Goal: Information Seeking & Learning: Understand process/instructions

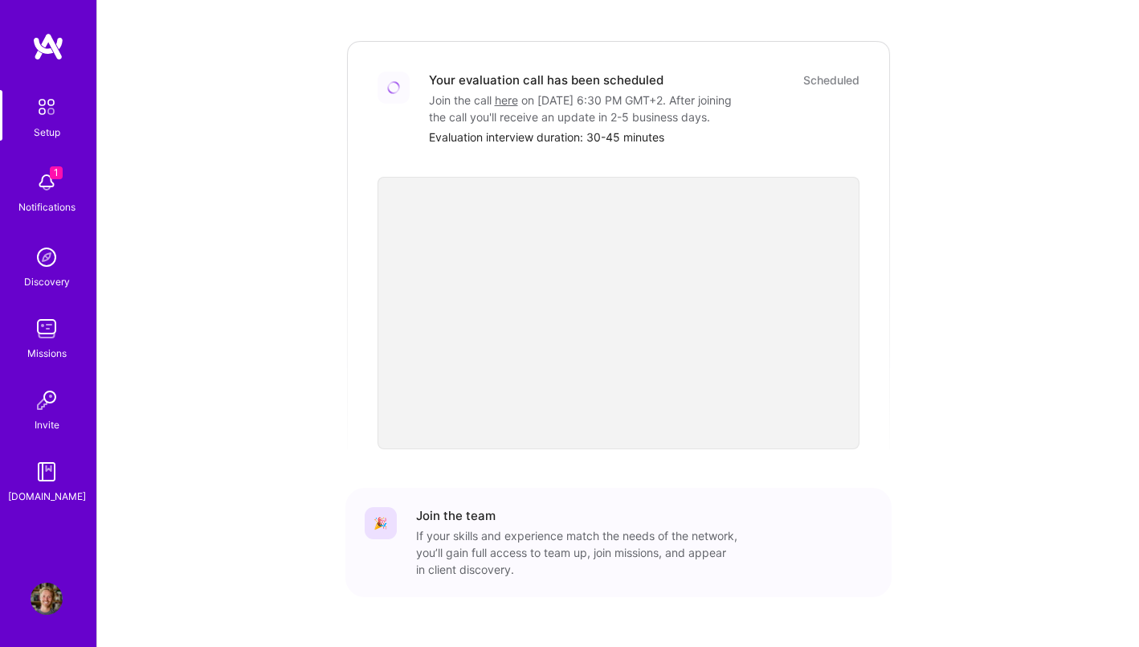
scroll to position [456, 0]
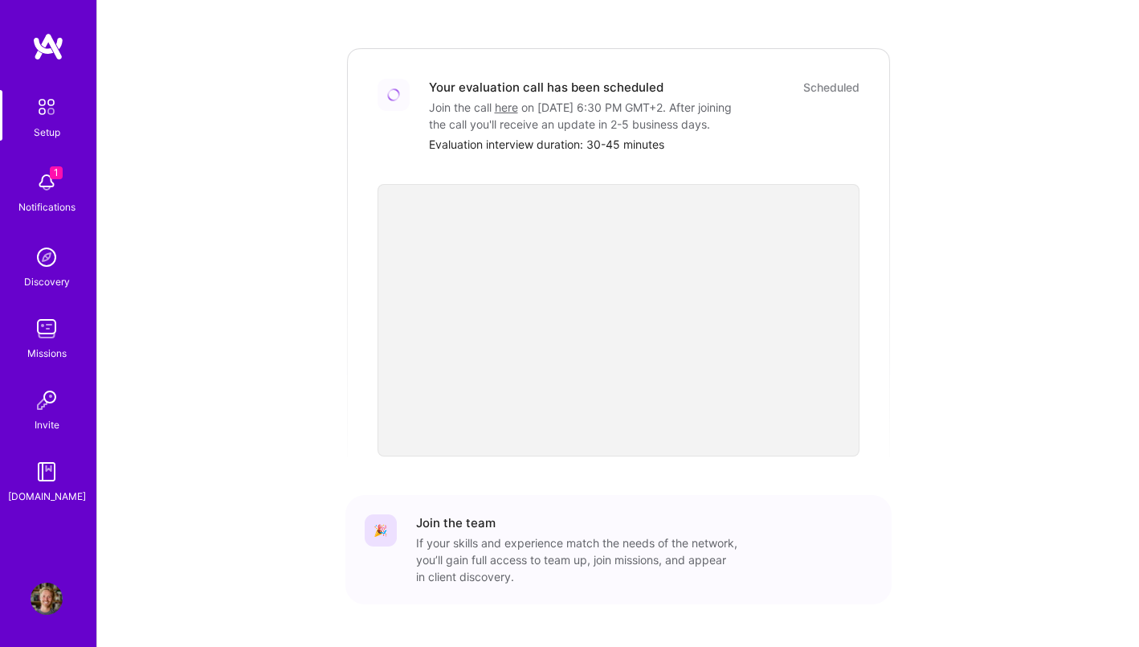
click at [36, 108] on img at bounding box center [47, 107] width 34 height 34
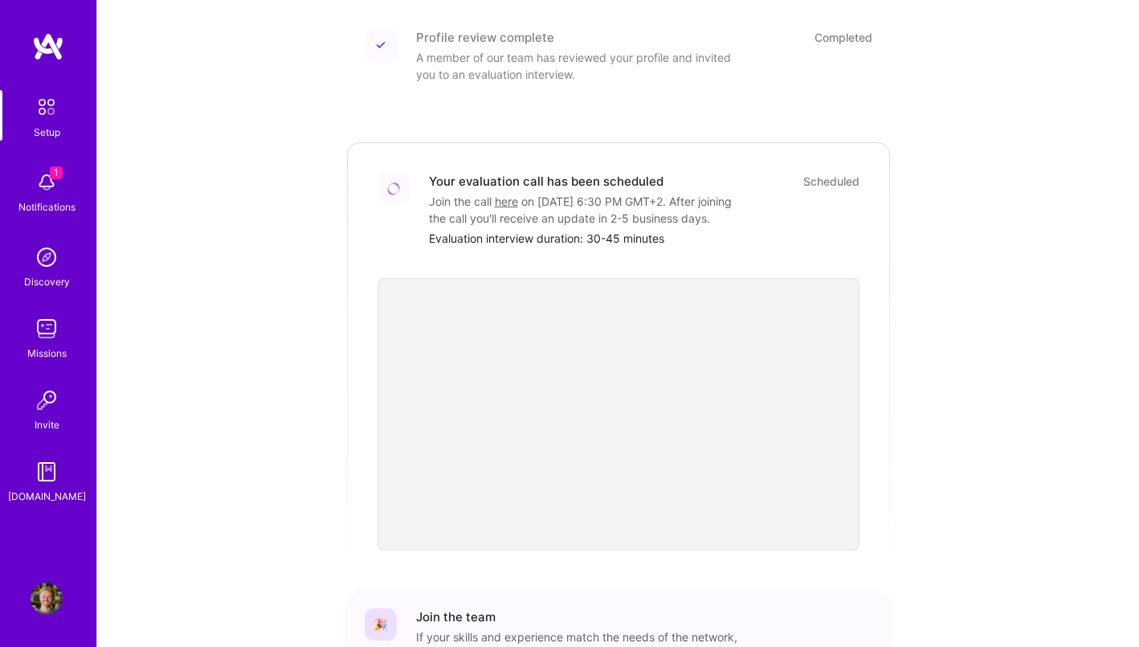
scroll to position [346, 0]
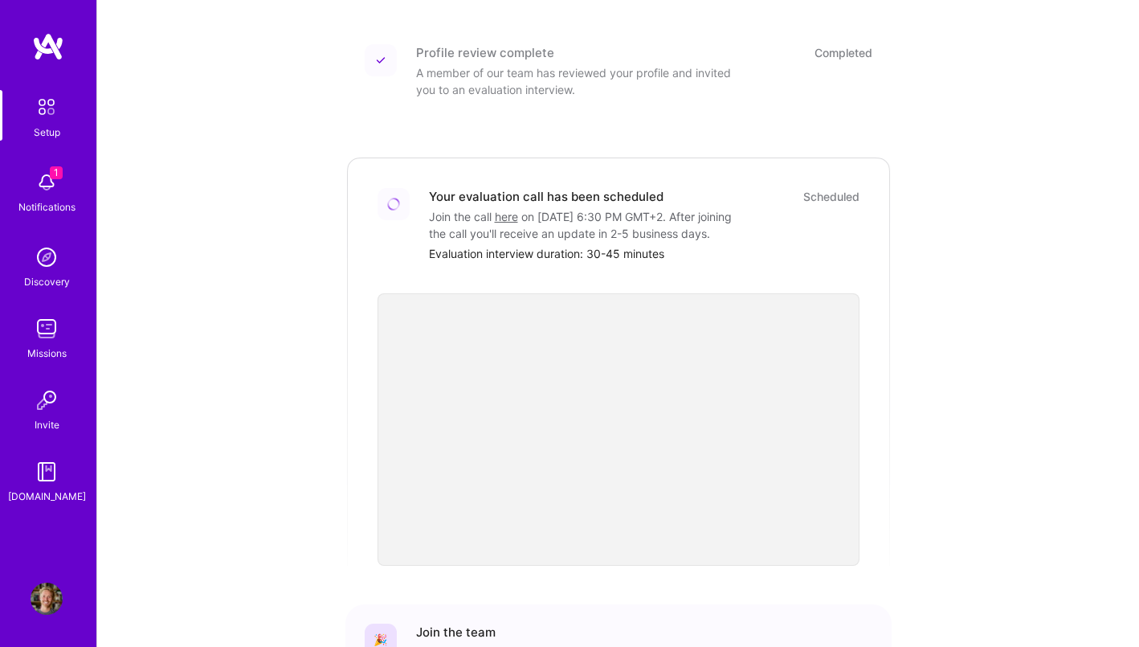
click at [506, 210] on link "here" at bounding box center [506, 217] width 23 height 14
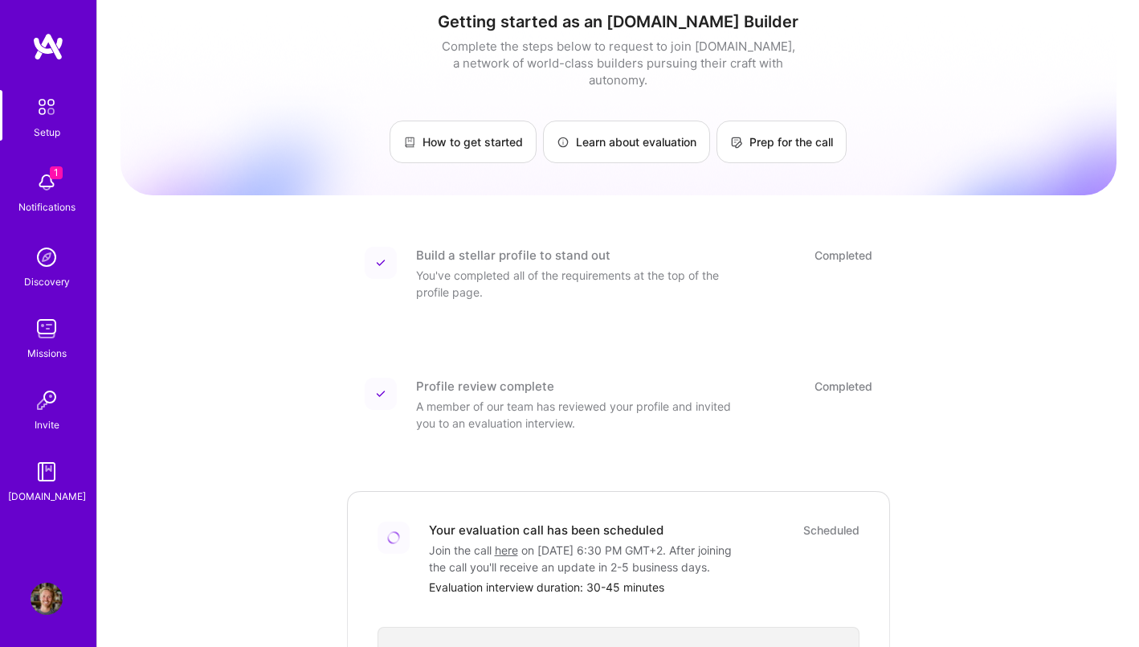
scroll to position [0, 0]
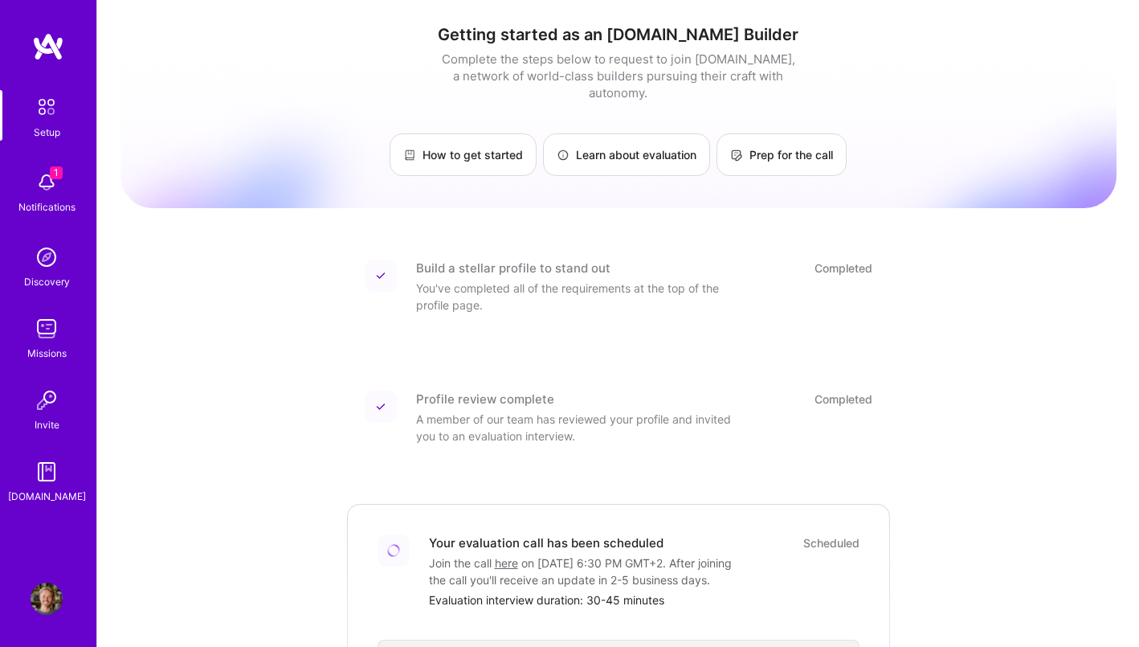
click at [46, 333] on img at bounding box center [47, 329] width 32 height 32
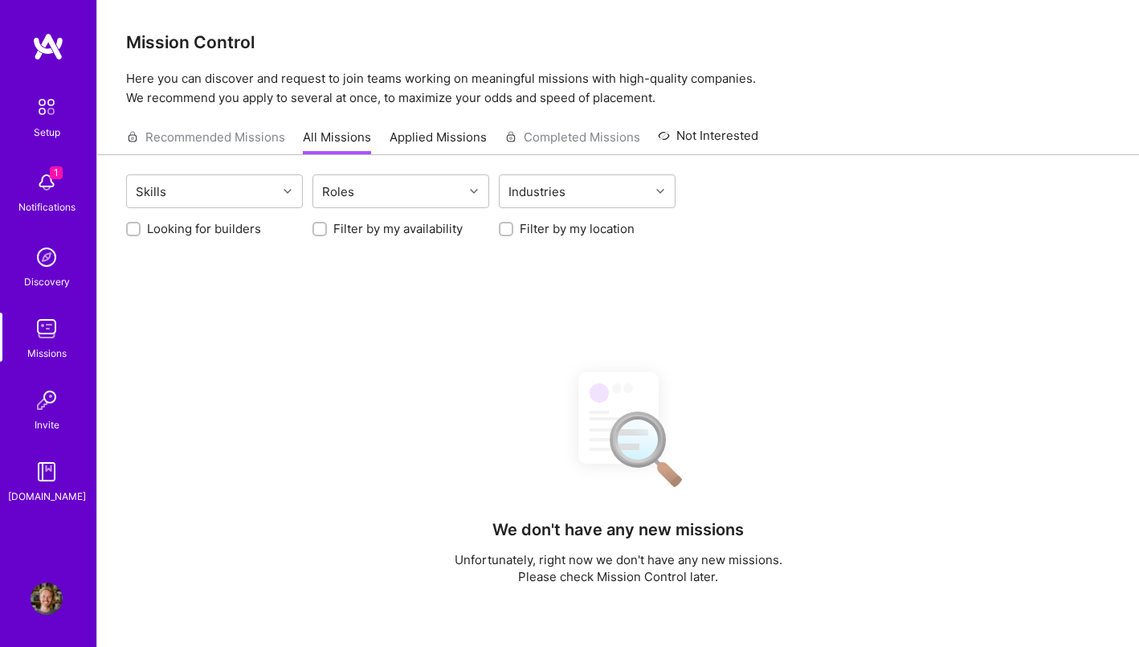
click at [42, 488] on div "[DOMAIN_NAME]" at bounding box center [47, 496] width 78 height 17
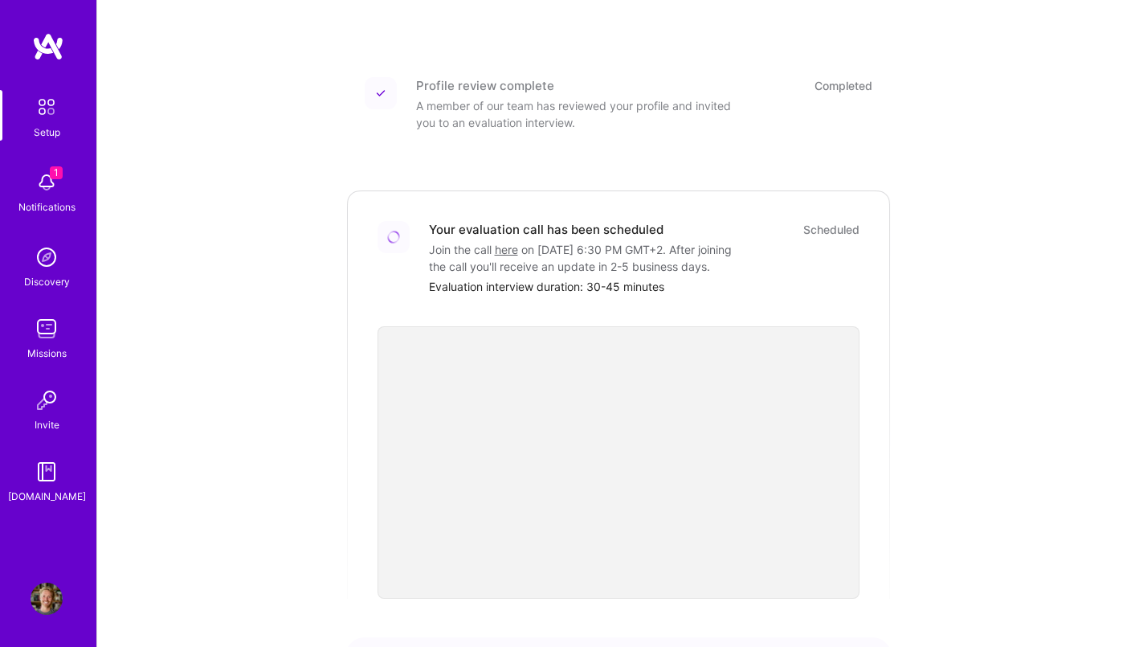
scroll to position [312, 0]
click at [390, 232] on img at bounding box center [393, 238] width 13 height 13
click at [830, 223] on div "Scheduled" at bounding box center [831, 231] width 56 height 17
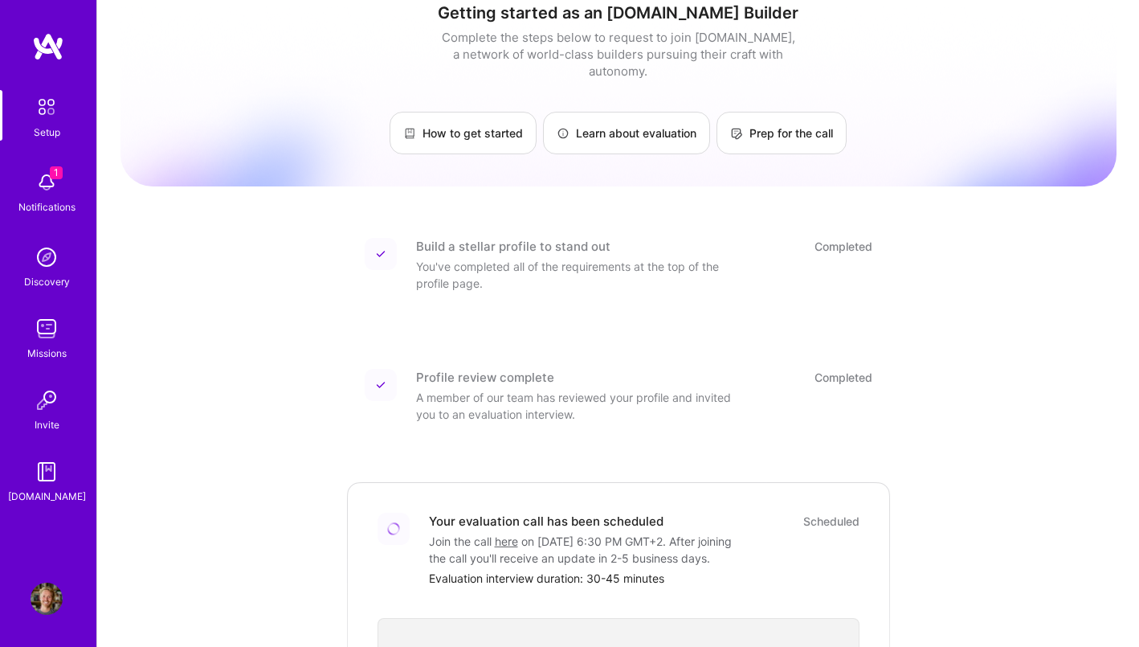
scroll to position [0, 0]
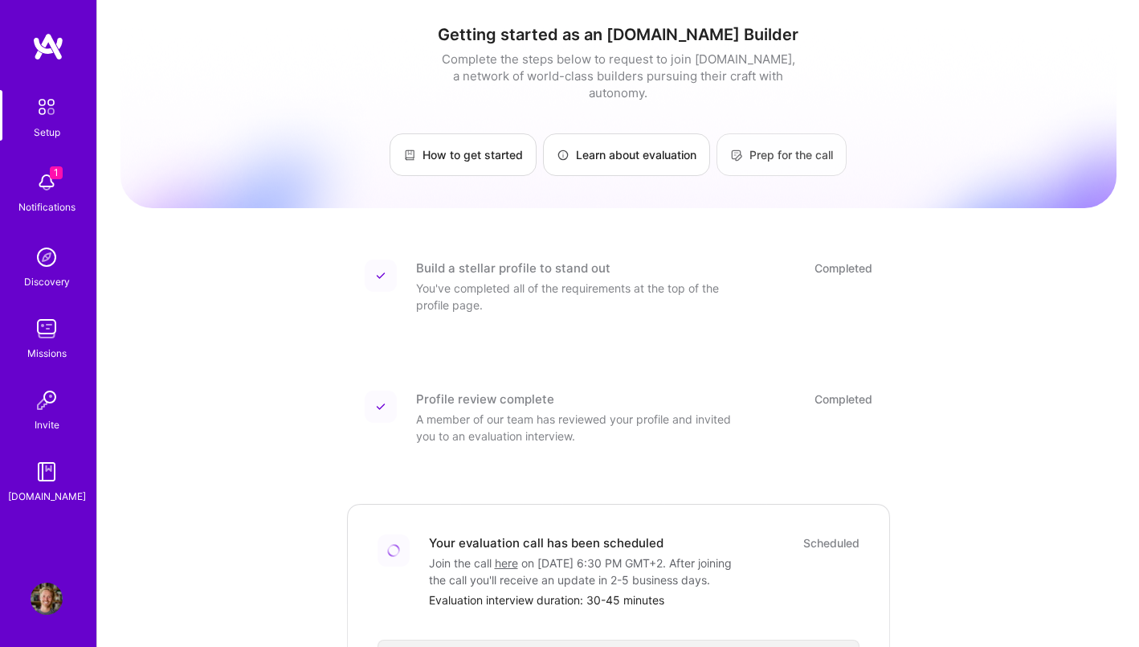
click at [767, 152] on link "Prep for the call" at bounding box center [782, 154] width 130 height 43
click at [476, 133] on link "How to get started" at bounding box center [463, 154] width 147 height 43
click at [592, 157] on link "Learn about evaluation" at bounding box center [626, 154] width 167 height 43
click at [45, 489] on div "[DOMAIN_NAME]" at bounding box center [47, 496] width 78 height 17
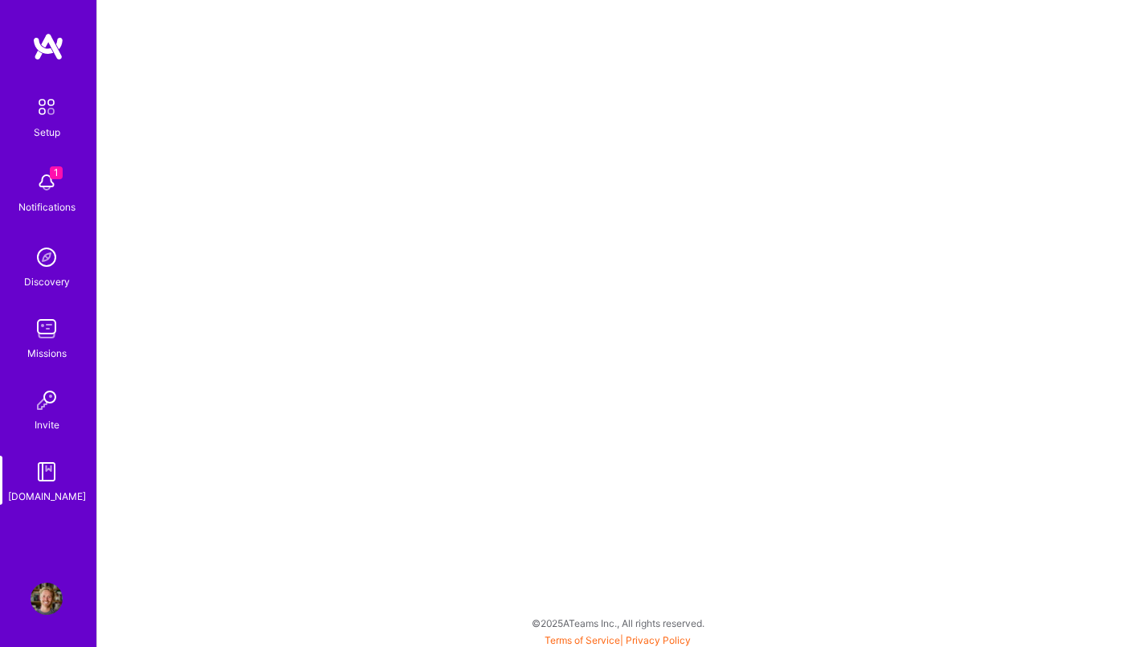
click at [57, 119] on img at bounding box center [47, 107] width 34 height 34
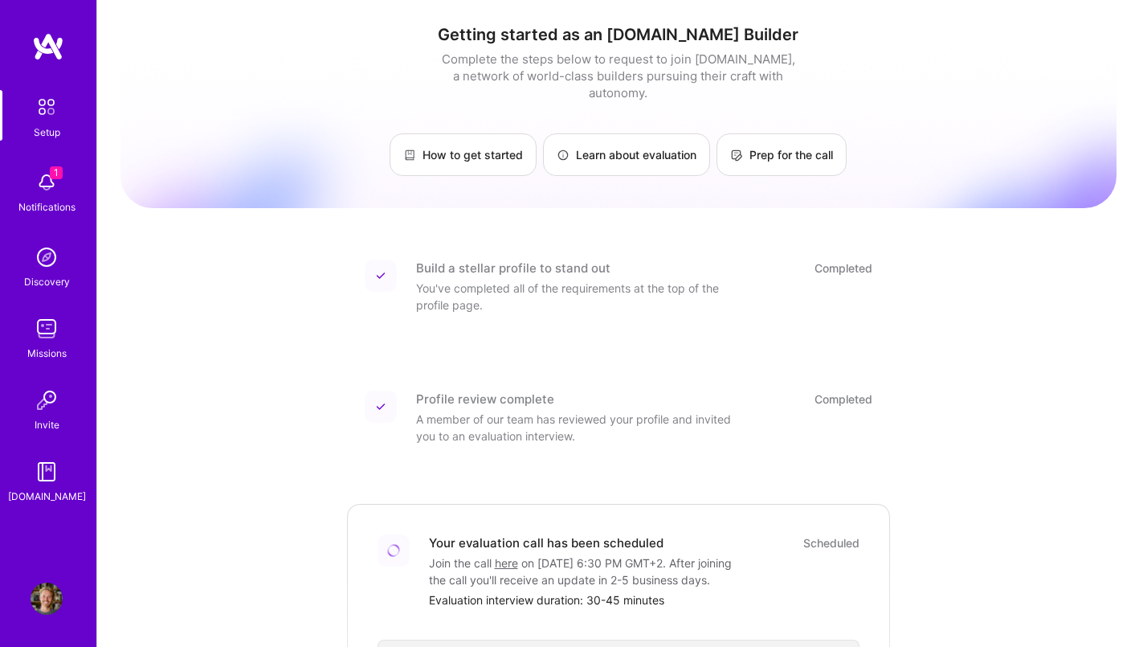
click at [1037, 244] on div "Getting started as an [DOMAIN_NAME] Builder Complete the steps below to request…" at bounding box center [619, 574] width 996 height 1125
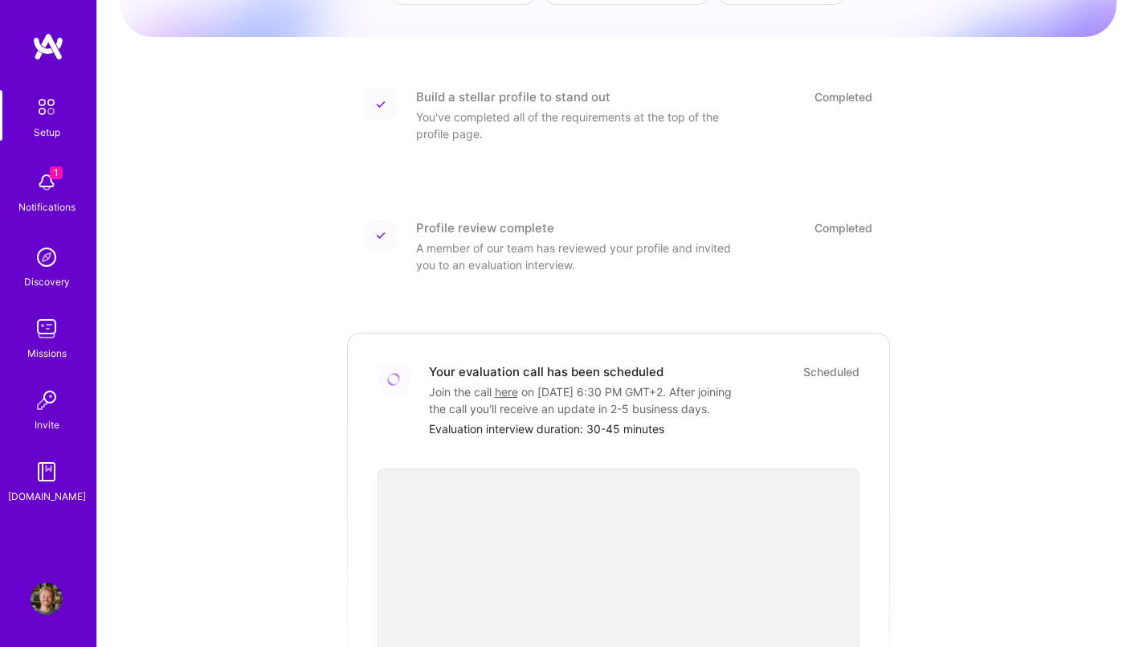
scroll to position [173, 0]
click at [25, 100] on link "Setup" at bounding box center [47, 115] width 100 height 51
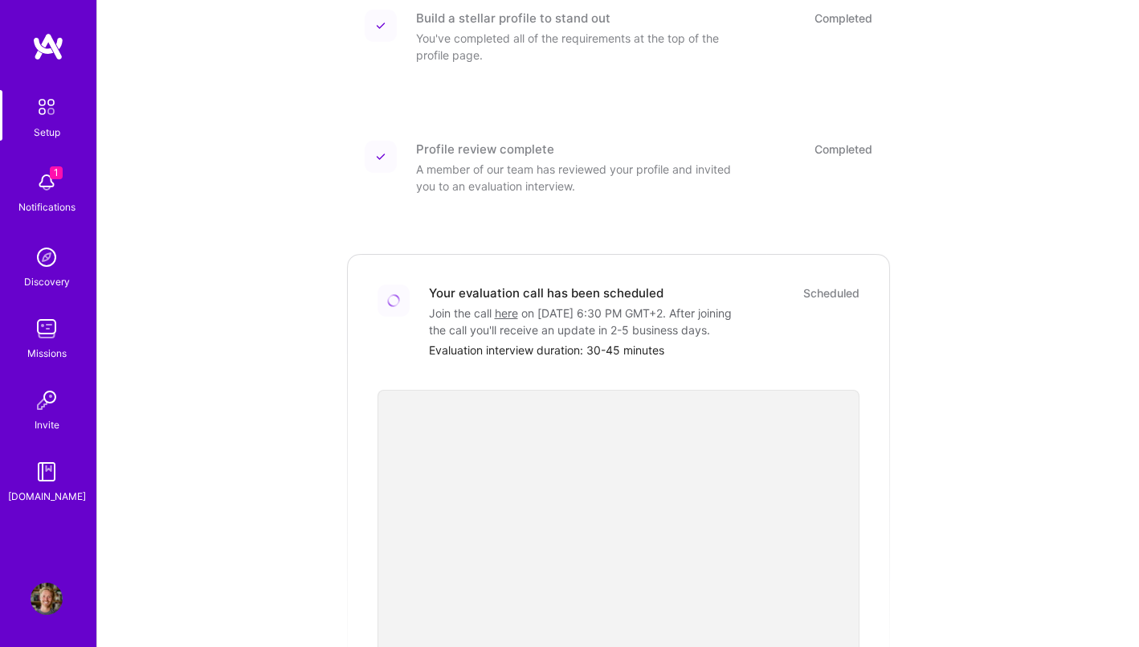
scroll to position [501, 0]
